Goal: Information Seeking & Learning: Understand process/instructions

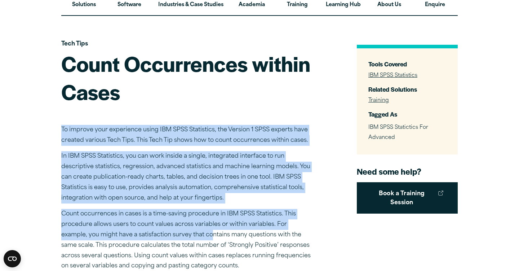
drag, startPoint x: 195, startPoint y: 132, endPoint x: 184, endPoint y: 234, distance: 102.6
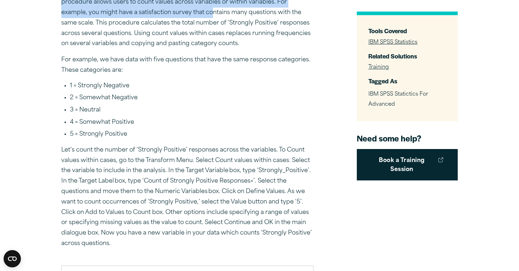
scroll to position [262, 0]
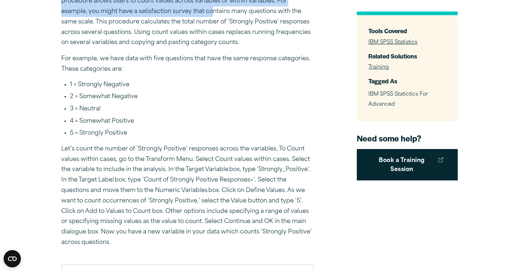
drag, startPoint x: 169, startPoint y: 245, endPoint x: 178, endPoint y: 134, distance: 110.7
click at [178, 134] on div "To improve your experience using IBM SPSS Statistics, the Version 1 SPSS expert…" at bounding box center [187, 178] width 252 height 577
click at [178, 134] on li "5 = Strongly Positive" at bounding box center [192, 133] width 244 height 9
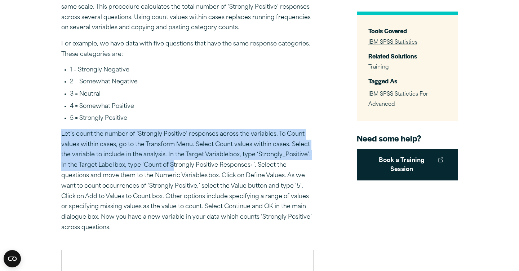
scroll to position [284, 0]
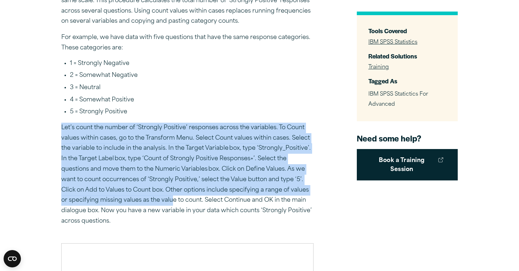
drag, startPoint x: 175, startPoint y: 140, endPoint x: 171, endPoint y: 199, distance: 59.7
click at [171, 199] on div "To improve your experience using IBM SPSS Statistics, the Version 1 SPSS expert…" at bounding box center [187, 157] width 252 height 577
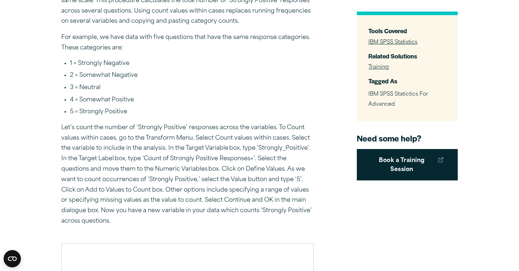
click at [171, 200] on p "Let’s count the number of ‘Strongly Positive’ responses across the variables. T…" at bounding box center [187, 175] width 252 height 104
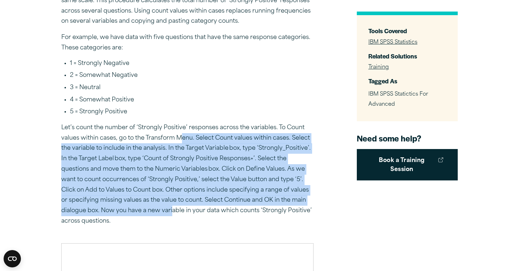
drag, startPoint x: 171, startPoint y: 205, endPoint x: 180, endPoint y: 137, distance: 69.1
click at [180, 137] on p "Let’s count the number of ‘Strongly Positive’ responses across the variables. T…" at bounding box center [187, 175] width 252 height 104
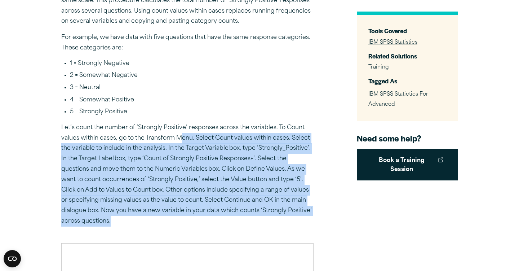
drag, startPoint x: 178, startPoint y: 138, endPoint x: 167, endPoint y: 233, distance: 95.1
click at [167, 233] on div "To improve your experience using IBM SPSS Statistics, the Version 1 SPSS expert…" at bounding box center [187, 157] width 252 height 577
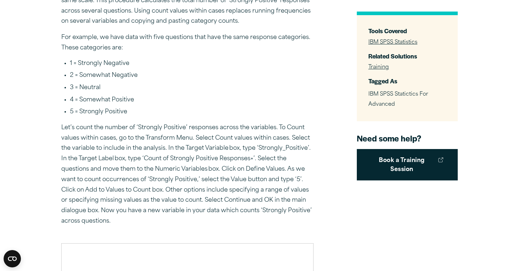
click at [167, 220] on p "Let’s count the number of ‘Strongly Positive’ responses across the variables. T…" at bounding box center [187, 175] width 252 height 104
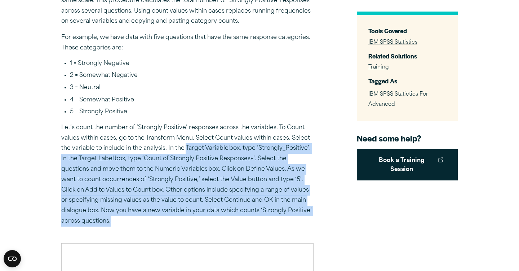
drag, startPoint x: 167, startPoint y: 212, endPoint x: 185, endPoint y: 143, distance: 71.5
click at [185, 144] on div "To improve your experience using IBM SPSS Statistics, the Version 1 SPSS expert…" at bounding box center [187, 157] width 252 height 577
click at [185, 143] on p "Let’s count the number of ‘Strongly Positive’ responses across the variables. T…" at bounding box center [187, 175] width 252 height 104
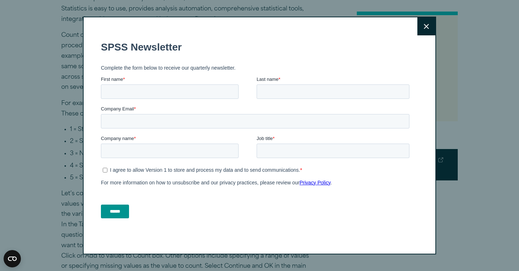
scroll to position [217, 0]
click at [431, 26] on button "Close" at bounding box center [427, 26] width 18 height 18
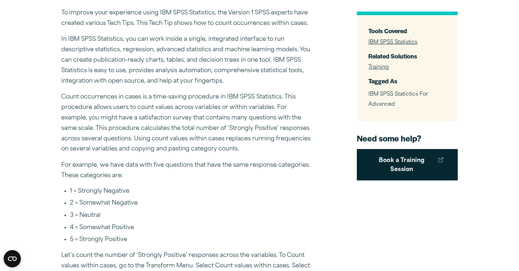
scroll to position [0, 0]
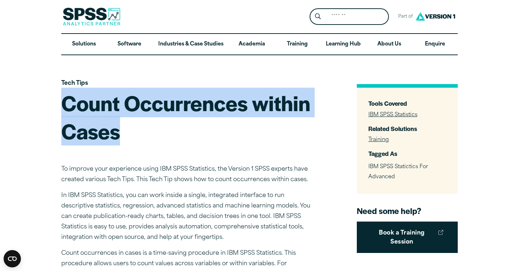
drag, startPoint x: 119, startPoint y: 138, endPoint x: 66, endPoint y: 103, distance: 63.3
click at [66, 103] on h1 "Count Occurrences within Cases" at bounding box center [187, 117] width 252 height 56
copy h1 "Count Occurrences within Cases"
